Goal: Task Accomplishment & Management: Complete application form

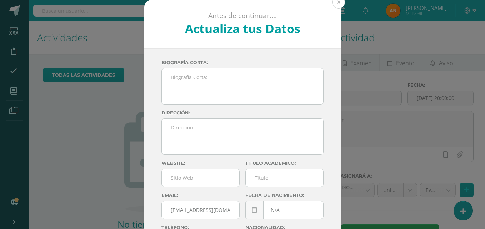
click at [337, 1] on button at bounding box center [338, 2] width 13 height 13
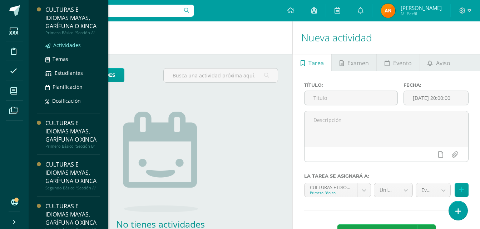
click at [66, 49] on span "Actividades" at bounding box center [67, 45] width 28 height 7
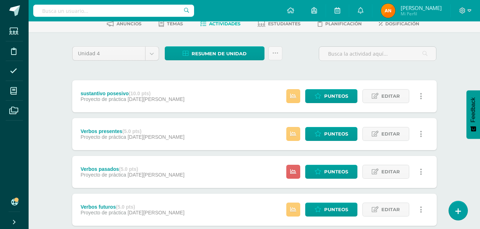
scroll to position [64, 0]
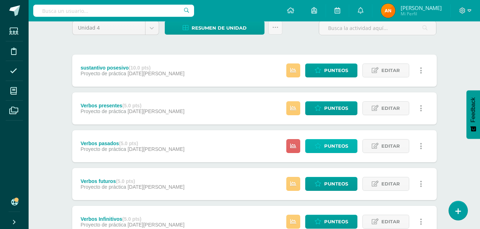
click at [329, 143] on span "Punteos" at bounding box center [336, 146] width 24 height 13
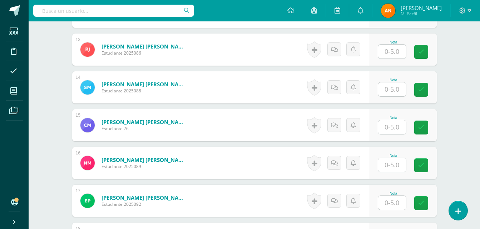
scroll to position [675, 0]
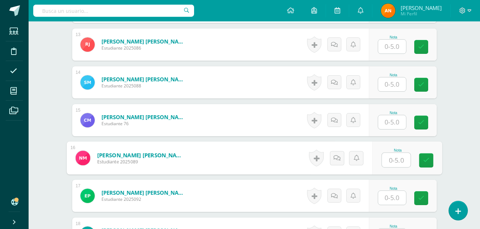
click at [395, 156] on input "text" at bounding box center [396, 160] width 29 height 14
type input "4.5"
click at [430, 159] on link at bounding box center [426, 161] width 14 height 14
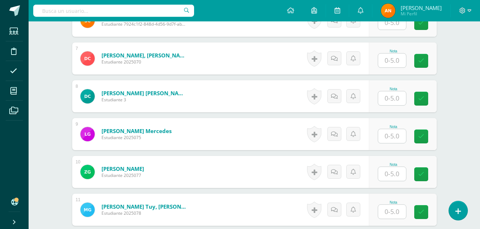
scroll to position [438, 0]
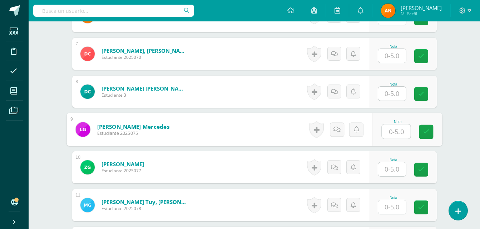
click at [388, 138] on input "text" at bounding box center [396, 132] width 29 height 14
type input "4.5"
click at [429, 139] on link at bounding box center [426, 132] width 14 height 14
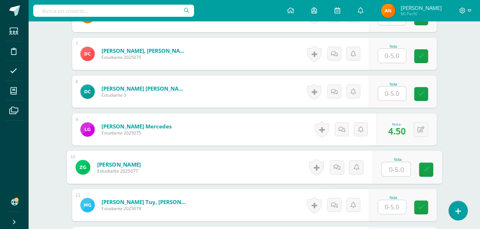
click at [391, 171] on input "text" at bounding box center [396, 170] width 29 height 14
type input "5"
click at [388, 205] on input "5" at bounding box center [392, 208] width 28 height 14
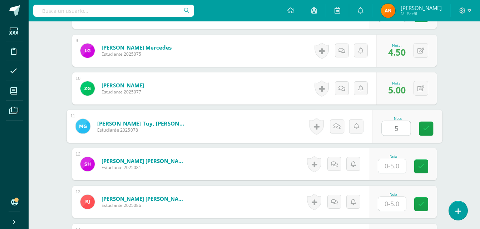
scroll to position [577, 0]
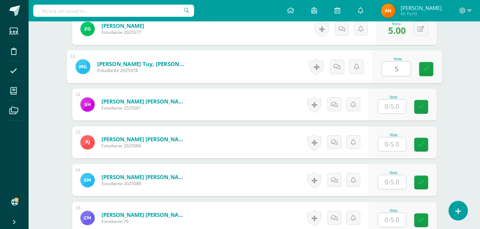
type input "5"
click at [397, 109] on input "text" at bounding box center [392, 107] width 28 height 14
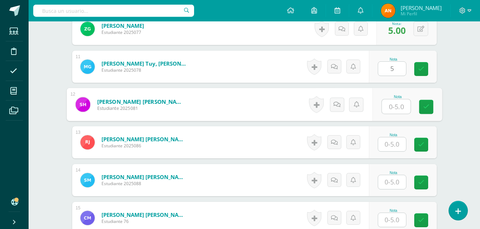
type input "5"
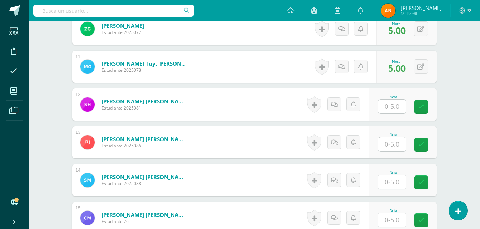
click at [393, 152] on div "Nota" at bounding box center [403, 143] width 68 height 32
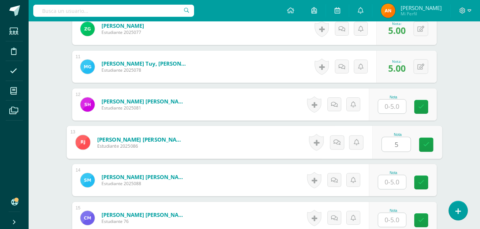
click at [390, 145] on input "5" at bounding box center [396, 145] width 29 height 14
type input "5"
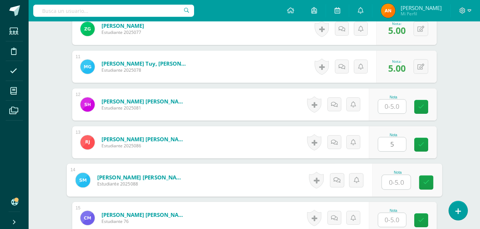
click at [386, 179] on input "text" at bounding box center [396, 183] width 29 height 14
type input "5"
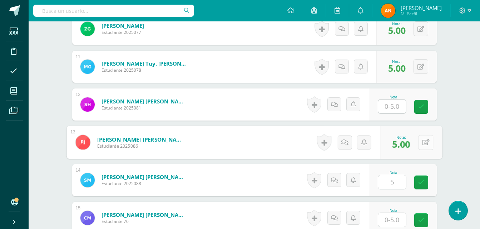
click at [420, 141] on button at bounding box center [425, 142] width 15 height 15
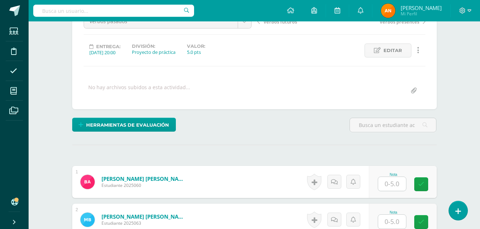
scroll to position [137, 0]
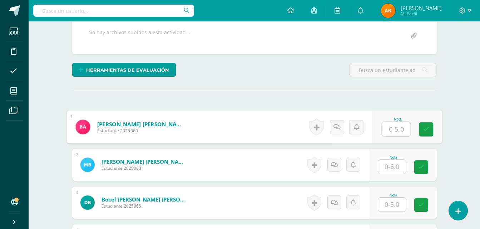
click at [389, 128] on input "text" at bounding box center [396, 129] width 29 height 14
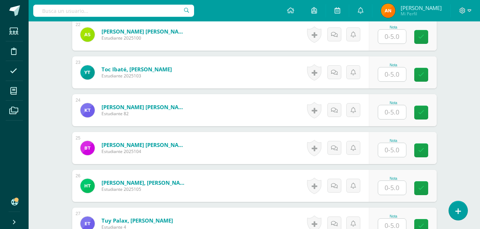
scroll to position [1057, 0]
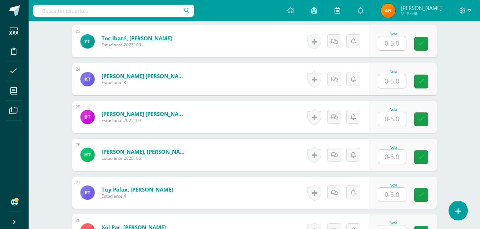
click at [384, 109] on div "Nota" at bounding box center [393, 110] width 31 height 4
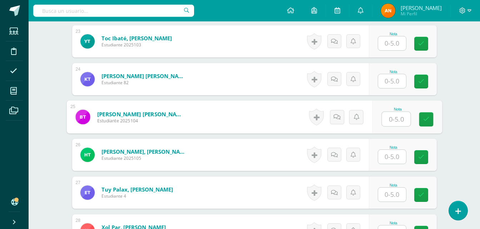
click at [394, 117] on input "text" at bounding box center [396, 119] width 29 height 14
type input "5"
click at [426, 115] on link at bounding box center [426, 120] width 14 height 14
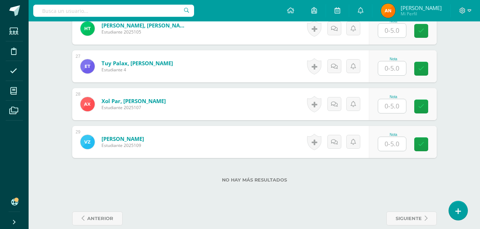
scroll to position [1194, 0]
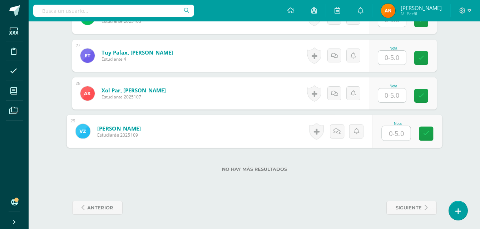
click at [391, 129] on input "text" at bounding box center [396, 134] width 29 height 14
type input "5"
click at [435, 133] on div "Nota 5" at bounding box center [403, 131] width 68 height 32
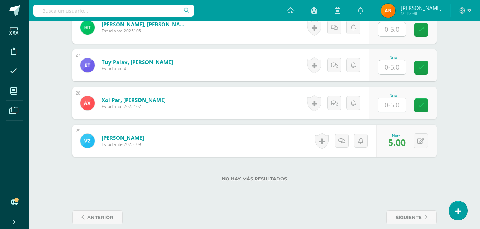
scroll to position [1175, 0]
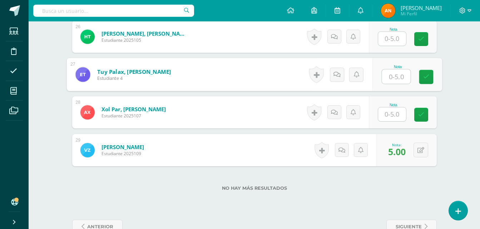
click at [394, 78] on input "text" at bounding box center [396, 77] width 29 height 14
type input "5"
click at [413, 74] on div "Nota 5" at bounding box center [403, 75] width 68 height 32
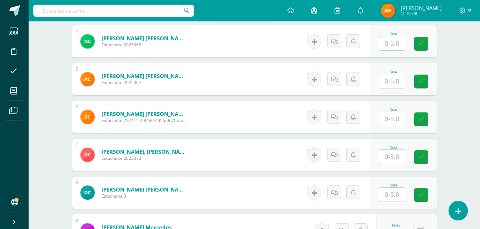
scroll to position [334, 0]
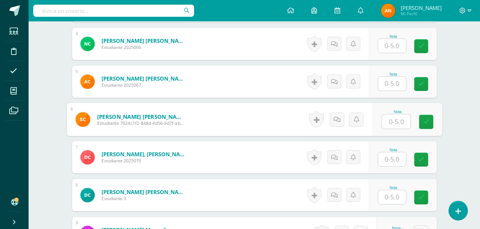
click at [396, 119] on input "text" at bounding box center [396, 122] width 29 height 14
type input "5"
click at [427, 124] on icon at bounding box center [426, 122] width 6 height 6
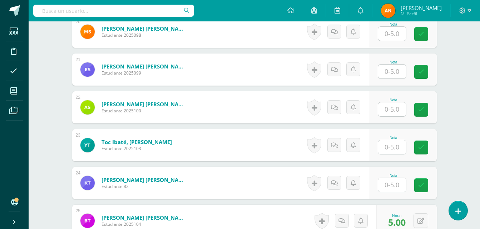
scroll to position [943, 0]
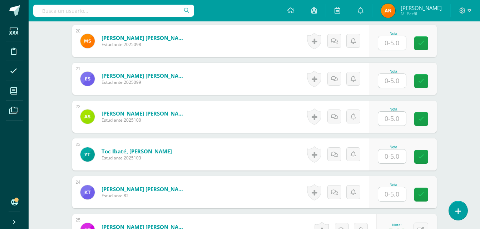
click at [392, 123] on input "text" at bounding box center [392, 119] width 28 height 14
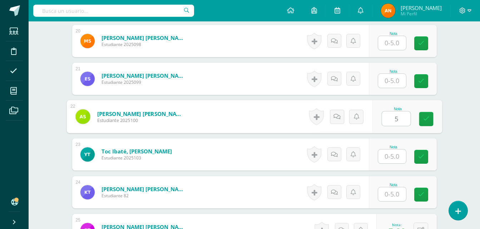
type input "5"
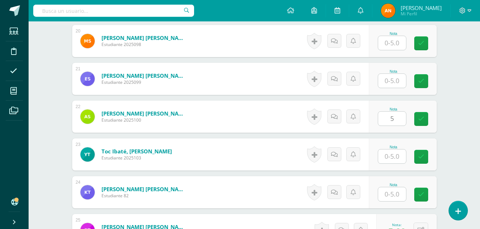
click at [414, 118] on div "Nota 5" at bounding box center [403, 117] width 68 height 32
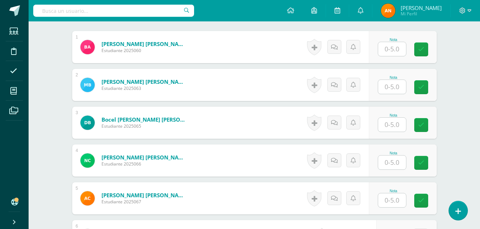
scroll to position [174, 0]
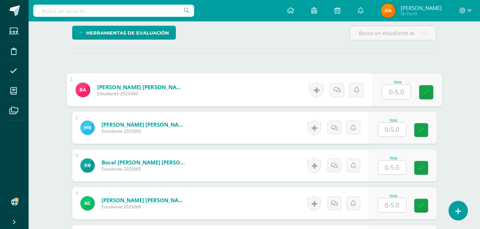
click at [395, 95] on input "text" at bounding box center [396, 92] width 29 height 14
type input "5"
click at [430, 98] on link at bounding box center [426, 92] width 14 height 14
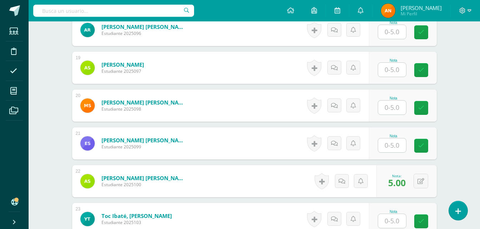
scroll to position [886, 0]
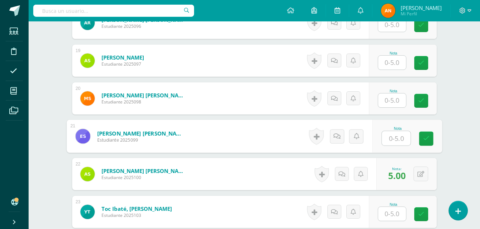
click at [393, 140] on input "text" at bounding box center [396, 139] width 29 height 14
type input "5"
click at [429, 142] on icon at bounding box center [426, 139] width 6 height 6
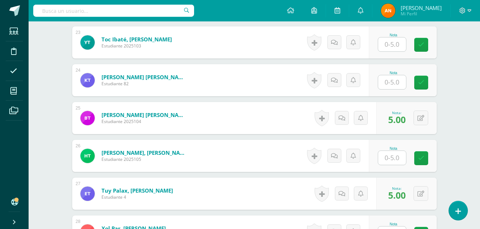
scroll to position [1063, 0]
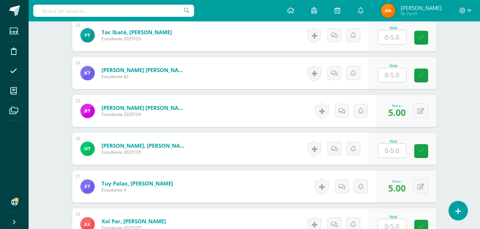
click at [390, 146] on input "text" at bounding box center [392, 151] width 28 height 14
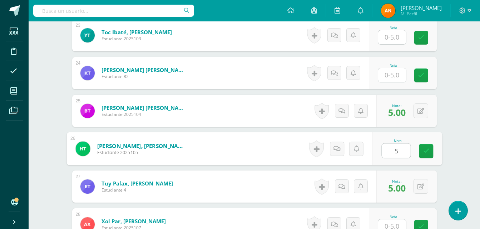
type input "5"
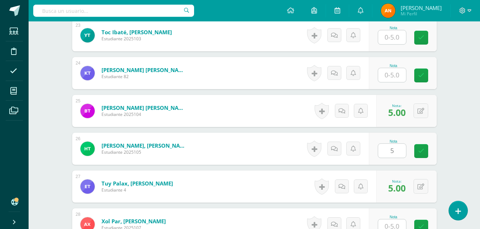
click at [418, 152] on div "Nota 5" at bounding box center [403, 149] width 68 height 32
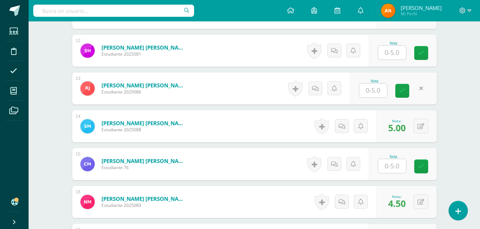
scroll to position [246, 0]
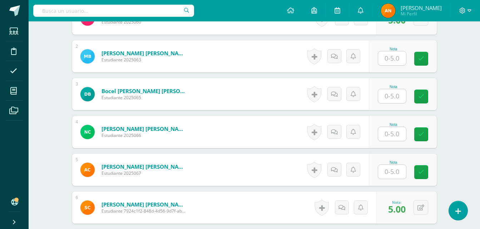
click at [399, 133] on input "text" at bounding box center [392, 134] width 28 height 14
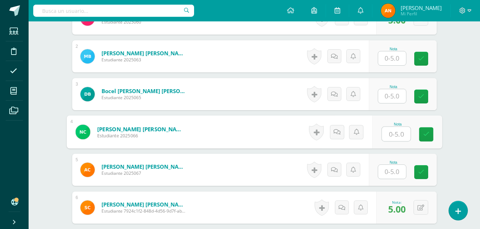
type input "5"
click at [426, 134] on icon at bounding box center [426, 135] width 6 height 6
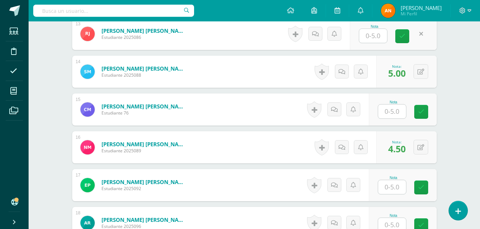
scroll to position [719, 0]
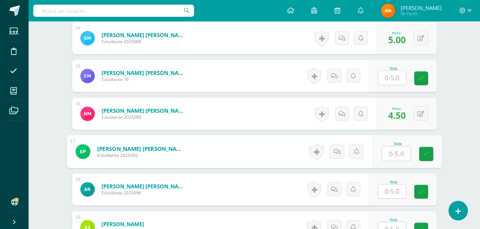
click at [389, 152] on input "text" at bounding box center [396, 154] width 29 height 14
type input "5"
click at [423, 152] on icon at bounding box center [426, 154] width 6 height 6
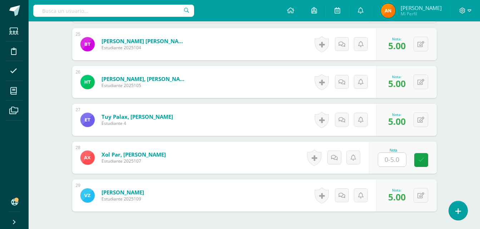
scroll to position [1132, 0]
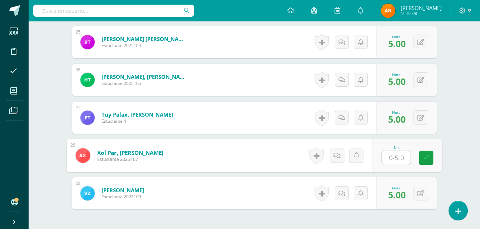
click at [390, 160] on input "text" at bounding box center [396, 158] width 29 height 14
type input "5"
click at [425, 154] on link at bounding box center [426, 158] width 14 height 14
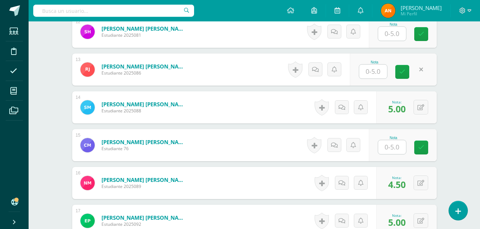
scroll to position [594, 0]
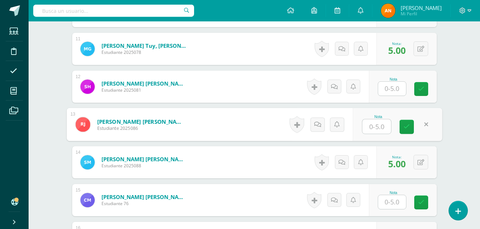
click at [376, 128] on input "text" at bounding box center [376, 127] width 29 height 14
type input "5"
click at [403, 127] on link at bounding box center [407, 127] width 14 height 14
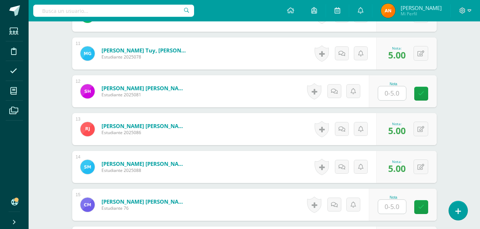
scroll to position [411, 0]
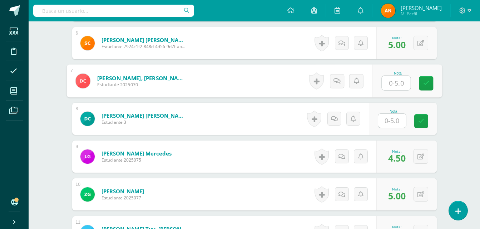
click at [394, 80] on input "text" at bounding box center [396, 83] width 29 height 14
type input "5"
click at [428, 80] on icon at bounding box center [426, 83] width 6 height 6
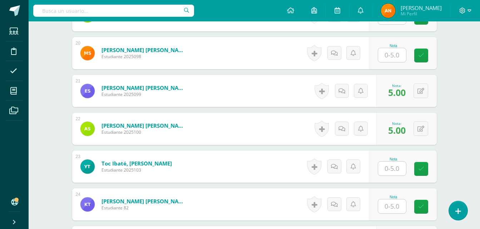
scroll to position [936, 0]
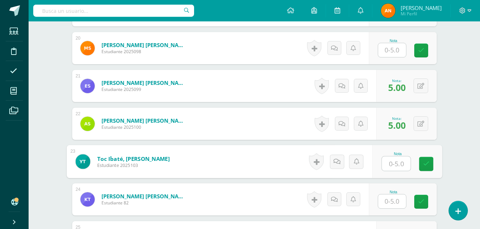
click at [394, 163] on input "text" at bounding box center [396, 164] width 29 height 14
type input "5"
click at [425, 167] on icon at bounding box center [426, 164] width 6 height 6
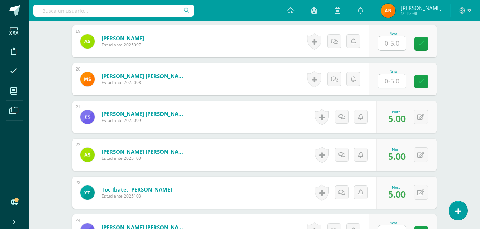
scroll to position [886, 0]
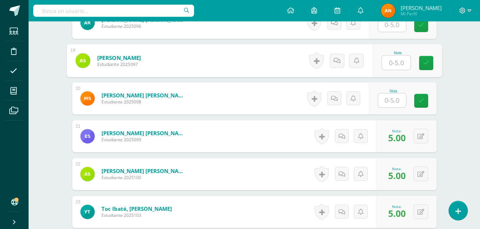
click at [389, 63] on input "text" at bounding box center [396, 63] width 29 height 14
type input "5"
click at [425, 58] on link at bounding box center [426, 63] width 14 height 14
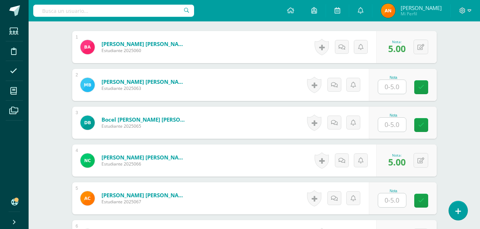
scroll to position [215, 0]
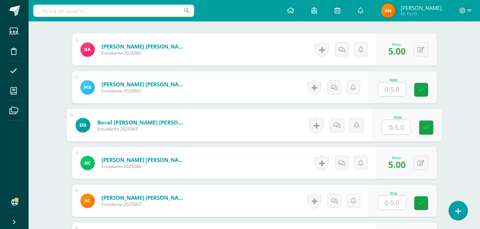
click at [390, 125] on input "text" at bounding box center [396, 127] width 29 height 14
type input "5"
click at [425, 130] on icon at bounding box center [426, 128] width 6 height 6
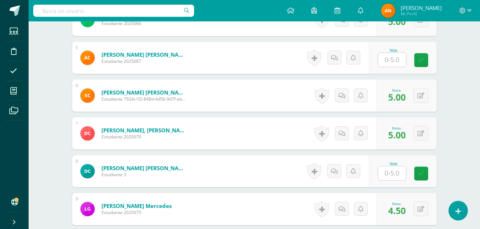
scroll to position [361, 0]
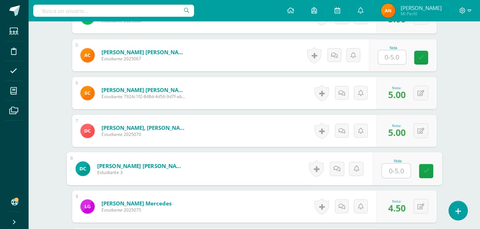
click at [390, 177] on input "text" at bounding box center [396, 171] width 29 height 14
type input "5"
click at [423, 170] on link at bounding box center [426, 171] width 14 height 14
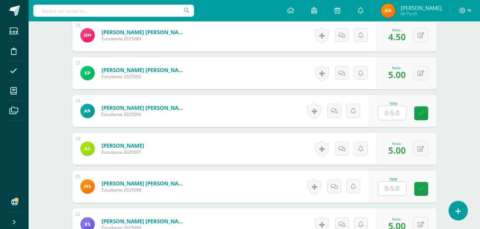
scroll to position [810, 0]
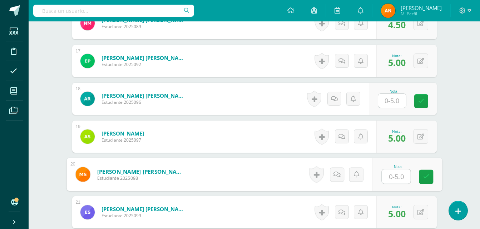
click at [390, 176] on input "text" at bounding box center [396, 177] width 29 height 14
type input "6"
type input "5"
click at [427, 178] on icon at bounding box center [426, 177] width 6 height 6
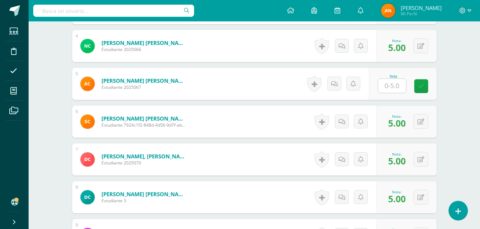
scroll to position [330, 0]
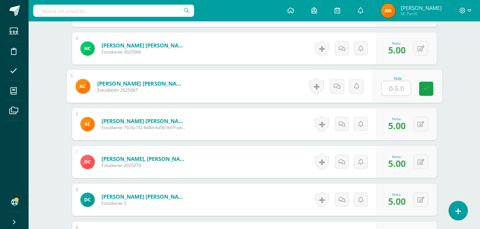
click at [394, 88] on input "text" at bounding box center [396, 89] width 29 height 14
type input "5"
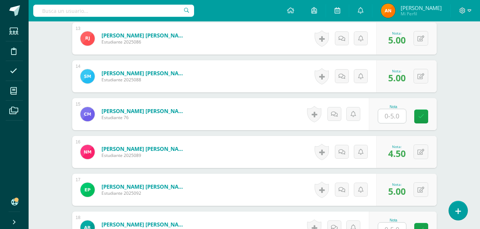
scroll to position [1063, 0]
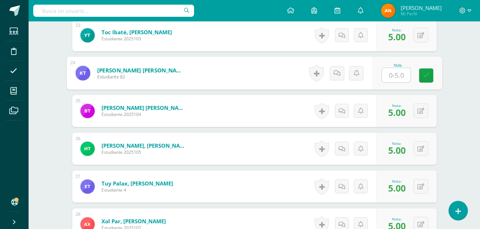
click at [396, 80] on input "text" at bounding box center [396, 75] width 29 height 14
type input "5"
click at [421, 79] on link at bounding box center [426, 76] width 14 height 14
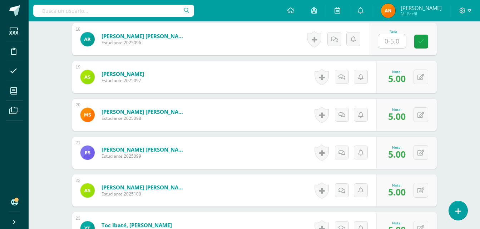
scroll to position [838, 0]
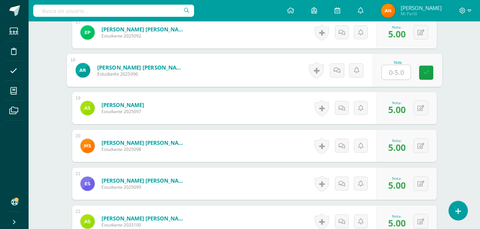
click at [393, 69] on input "text" at bounding box center [396, 72] width 29 height 14
type input "5"
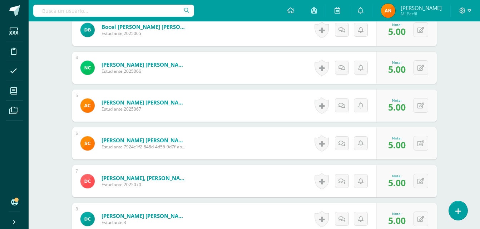
scroll to position [236, 0]
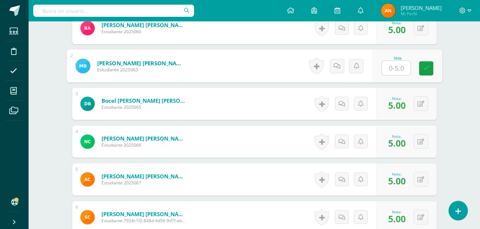
click at [399, 70] on input "text" at bounding box center [396, 68] width 29 height 14
type input "5"
click at [427, 65] on icon at bounding box center [426, 68] width 6 height 6
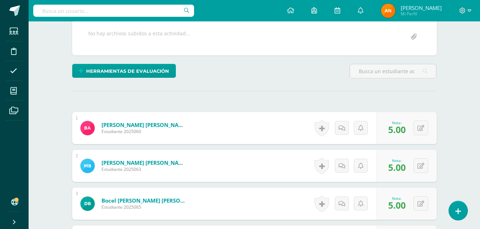
scroll to position [0, 0]
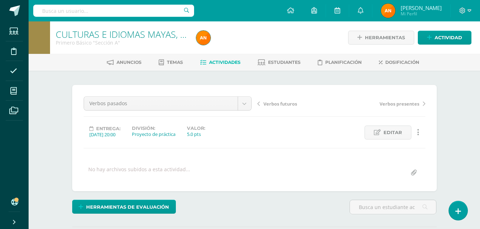
click at [231, 61] on span "Actividades" at bounding box center [224, 62] width 31 height 5
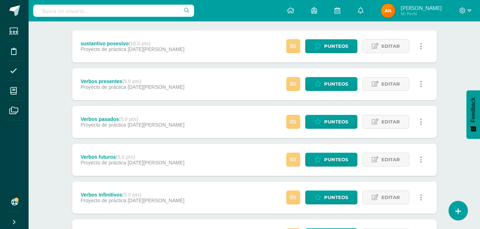
scroll to position [85, 0]
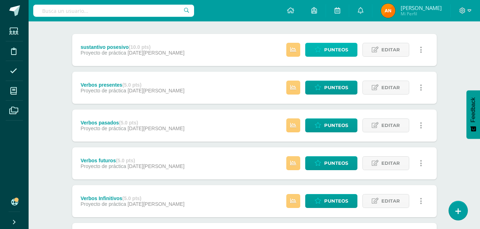
click at [324, 54] on link "Punteos" at bounding box center [331, 50] width 52 height 14
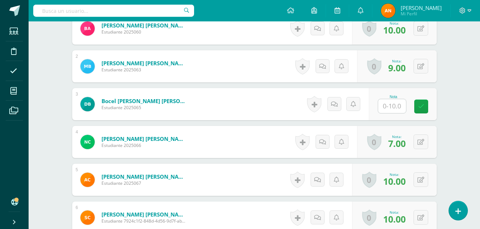
scroll to position [236, 0]
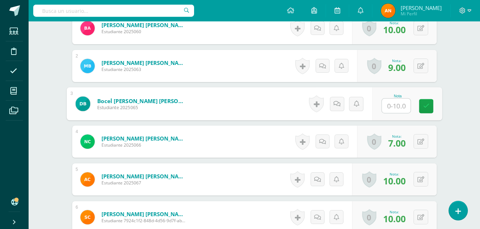
click at [381, 104] on div "Nota" at bounding box center [407, 104] width 70 height 33
type input "9.5"
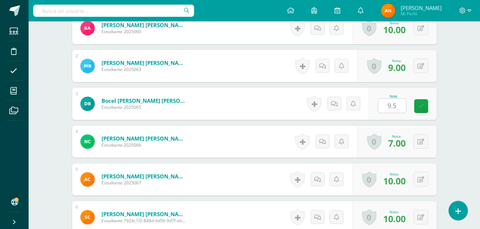
click at [435, 110] on div "Nota 9.5" at bounding box center [403, 104] width 68 height 32
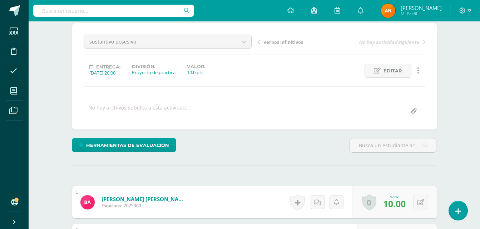
scroll to position [0, 0]
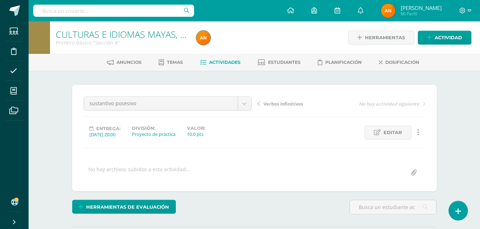
click at [222, 57] on link "Actividades" at bounding box center [220, 62] width 40 height 11
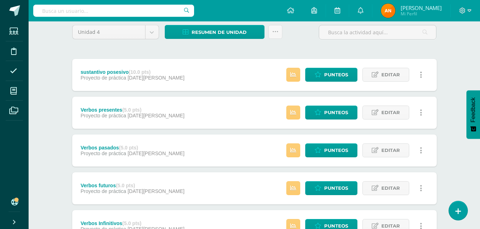
scroll to position [56, 0]
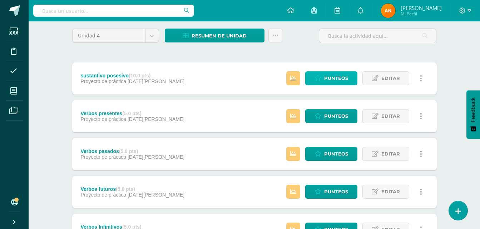
click at [332, 78] on span "Punteos" at bounding box center [336, 78] width 24 height 13
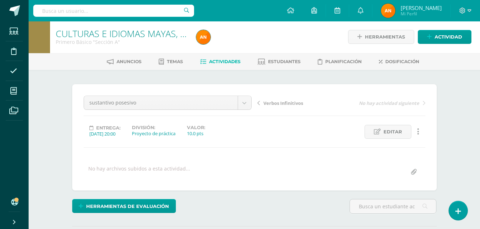
scroll to position [1, 0]
click at [386, 132] on span "Editar" at bounding box center [393, 131] width 19 height 13
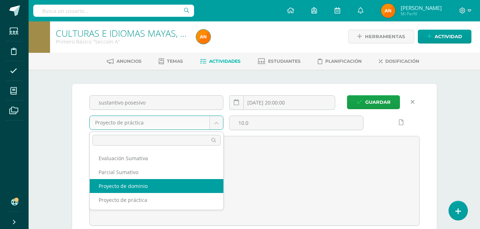
select select "36254"
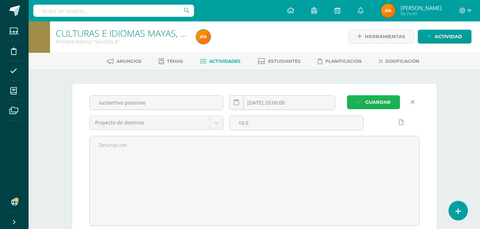
click at [379, 105] on span "Guardar" at bounding box center [377, 102] width 25 height 13
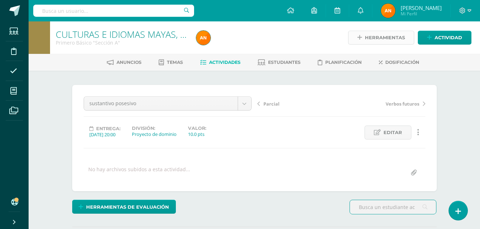
scroll to position [0, 0]
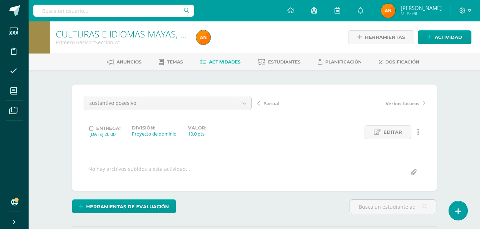
click at [212, 68] on link "Actividades" at bounding box center [220, 61] width 40 height 11
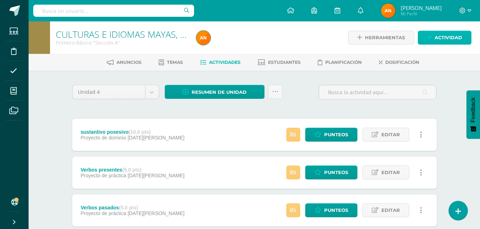
click at [433, 36] on link "Actividad" at bounding box center [445, 38] width 54 height 14
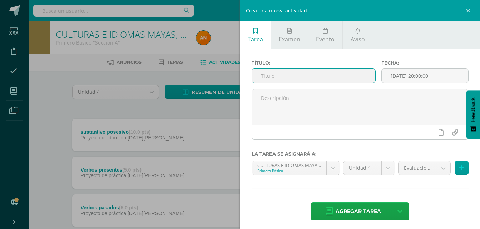
click at [320, 73] on input "text" at bounding box center [314, 76] width 124 height 14
type input "tarea pendiente 5pts"
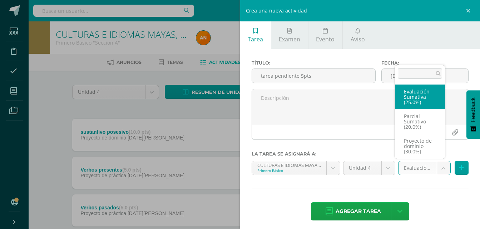
click at [443, 169] on body "Estudiantes Disciplina Asistencia Mis cursos Archivos Soporte Ayuda Reportar un…" at bounding box center [240, 213] width 480 height 426
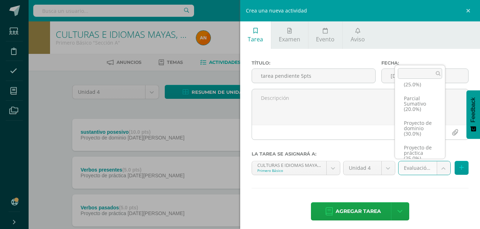
scroll to position [27, 0]
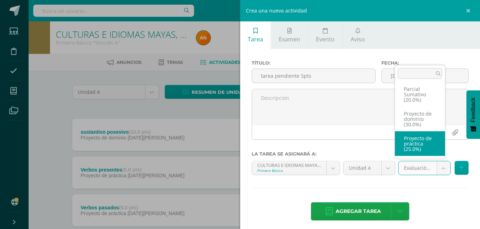
select select "36253"
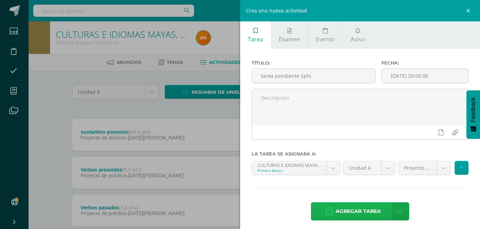
click at [346, 212] on span "Agregar tarea" at bounding box center [358, 212] width 45 height 18
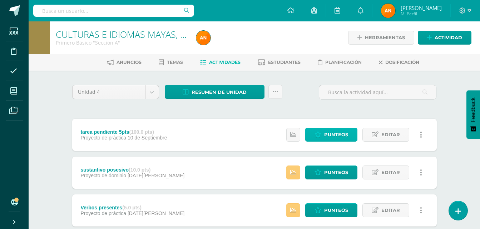
click at [326, 139] on span "Punteos" at bounding box center [336, 134] width 24 height 13
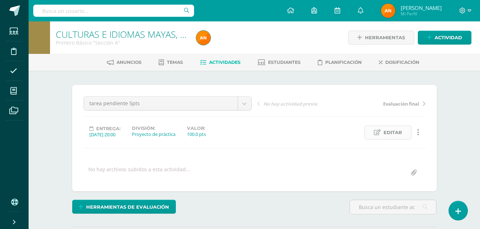
click at [383, 131] on link "Editar" at bounding box center [388, 133] width 47 height 14
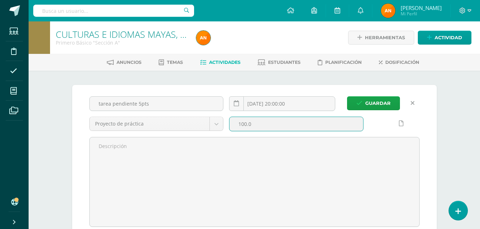
click at [247, 122] on input "100.0" at bounding box center [296, 124] width 134 height 14
type input "5.0"
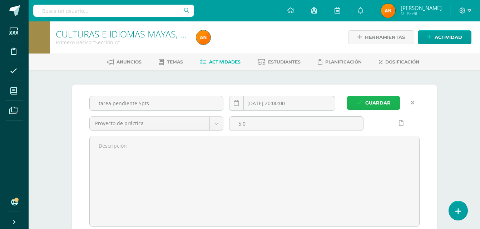
click at [358, 108] on button "Guardar" at bounding box center [373, 103] width 53 height 14
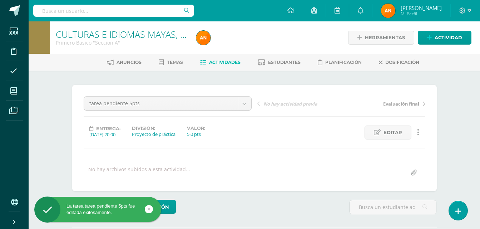
click at [232, 63] on span "Actividades" at bounding box center [224, 62] width 31 height 5
